Goal: Transaction & Acquisition: Purchase product/service

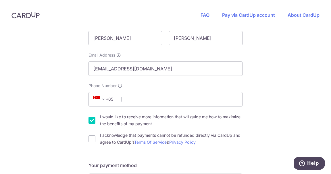
scroll to position [119, 0]
click at [92, 138] on input "I acknowledge that payments cannot be refunded directly via CardUp and agree to…" at bounding box center [92, 138] width 7 height 7
checkbox input "true"
click at [93, 119] on input "I would like to receive more information that will guide me how to maximize the…" at bounding box center [92, 119] width 7 height 7
checkbox input "false"
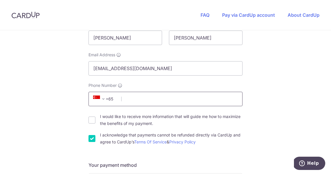
click at [136, 102] on input "Phone Number" at bounding box center [166, 99] width 154 height 14
type input "93715973"
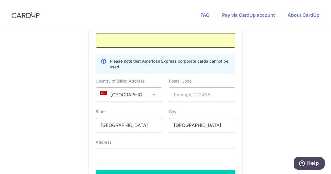
scroll to position [371, 0]
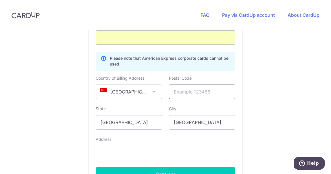
click at [184, 95] on input "text" at bounding box center [202, 91] width 66 height 14
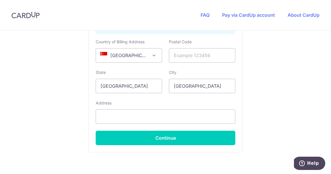
scroll to position [408, 0]
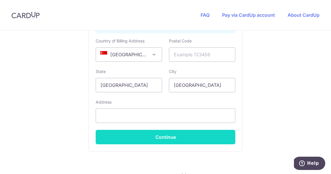
click at [119, 134] on button "Continue" at bounding box center [166, 136] width 140 height 14
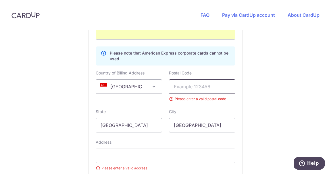
scroll to position [352, 0]
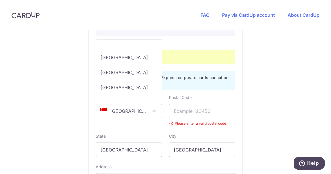
click at [137, 108] on span "[GEOGRAPHIC_DATA]" at bounding box center [129, 111] width 66 height 14
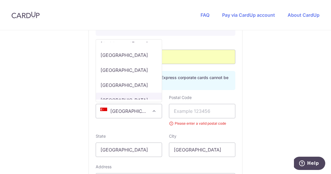
scroll to position [3588, 0]
select select "US"
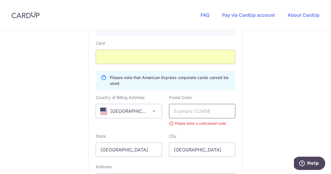
click at [190, 114] on input "text" at bounding box center [202, 111] width 66 height 14
type input "11360"
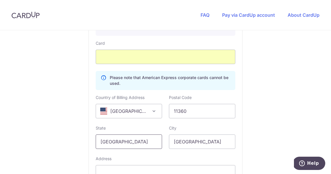
click at [132, 139] on input "[GEOGRAPHIC_DATA]" at bounding box center [129, 141] width 66 height 14
type input "NY"
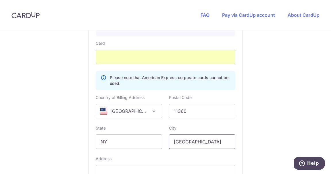
click at [196, 139] on input "[GEOGRAPHIC_DATA]" at bounding box center [202, 141] width 66 height 14
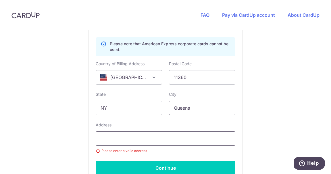
scroll to position [386, 0]
type input "Queens"
click at [142, 141] on input "text" at bounding box center [166, 138] width 140 height 14
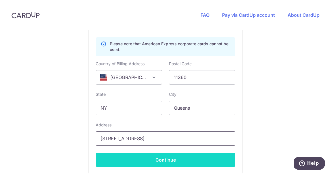
type input "[STREET_ADDRESS]"
click at [152, 159] on button "Continue" at bounding box center [166, 159] width 140 height 14
type input "**** 8763"
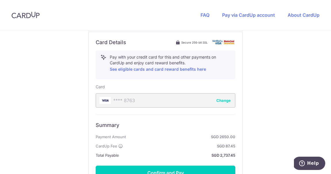
scroll to position [376, 0]
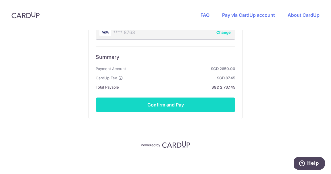
click at [183, 106] on button "Confirm and Pay" at bounding box center [166, 104] width 140 height 14
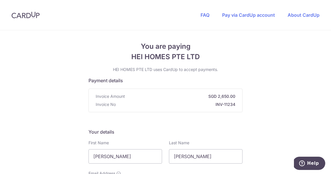
scroll to position [0, 0]
